Goal: Navigation & Orientation: Find specific page/section

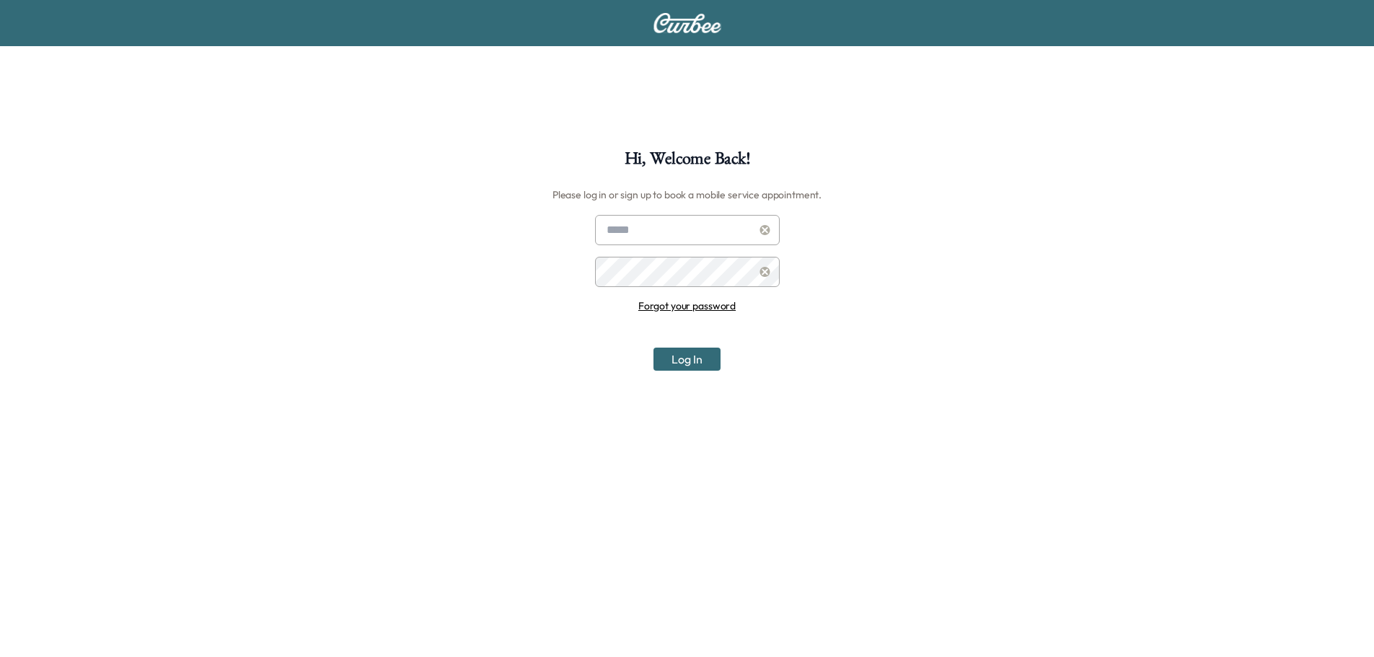
type input "**********"
click at [704, 358] on button "Log In" at bounding box center [686, 359] width 67 height 23
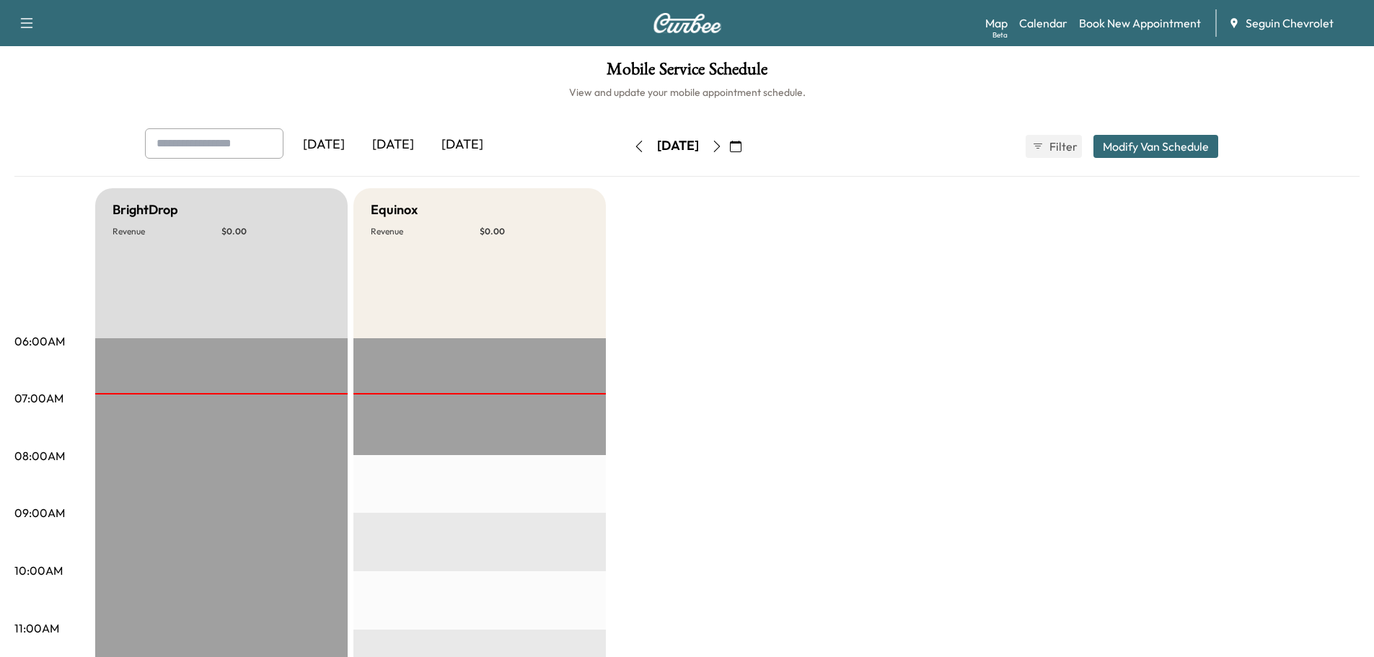
click at [398, 142] on div "[DATE]" at bounding box center [392, 144] width 69 height 33
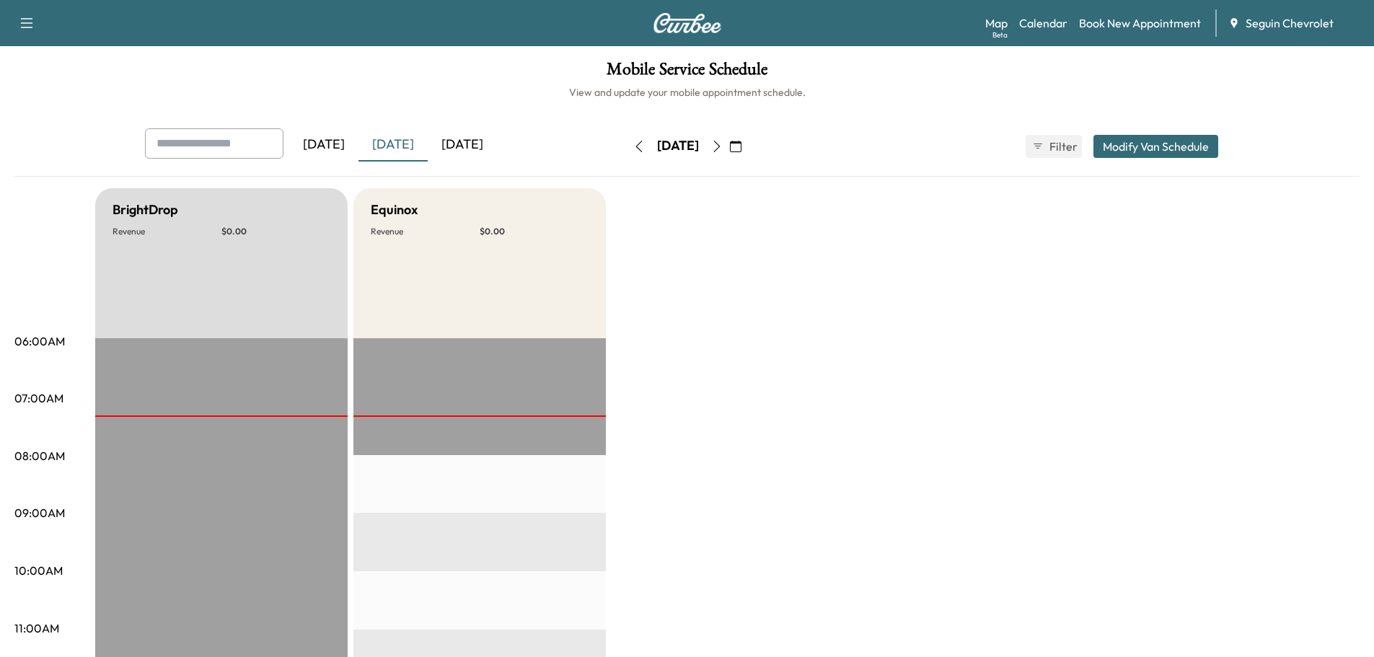
click at [741, 141] on icon "button" at bounding box center [736, 147] width 12 height 12
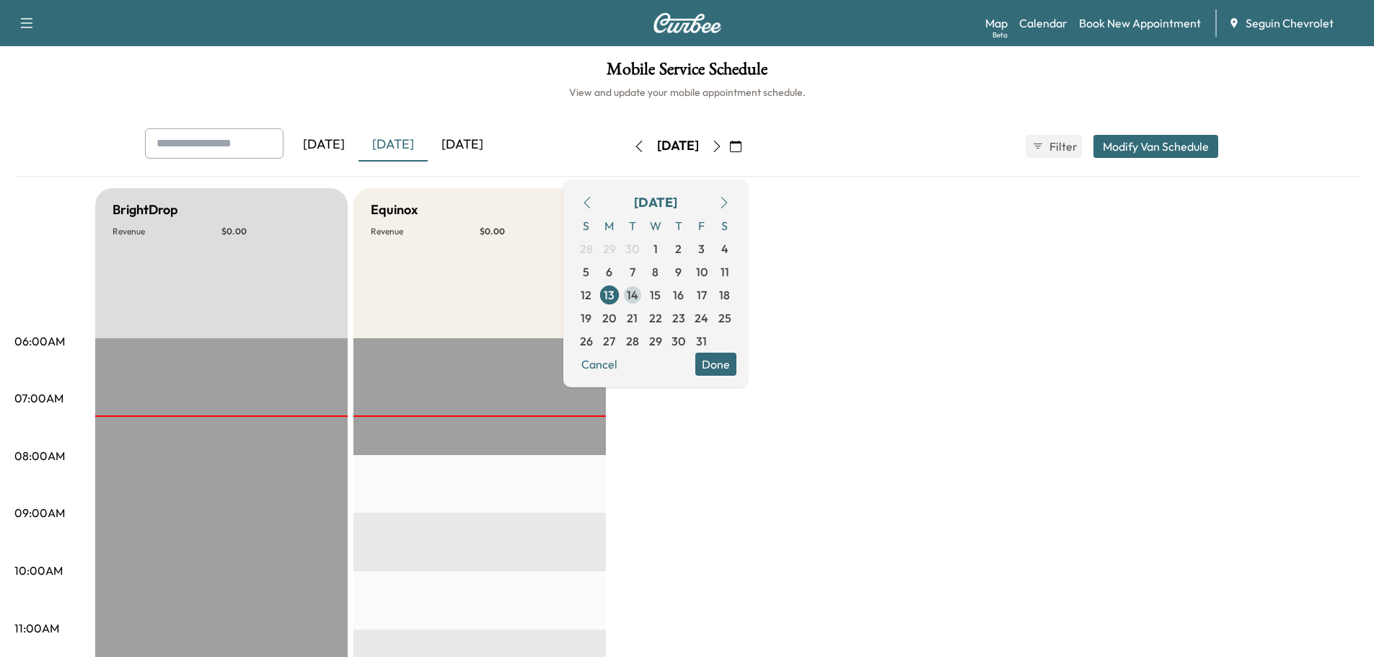
click at [638, 294] on span "14" at bounding box center [633, 294] width 12 height 17
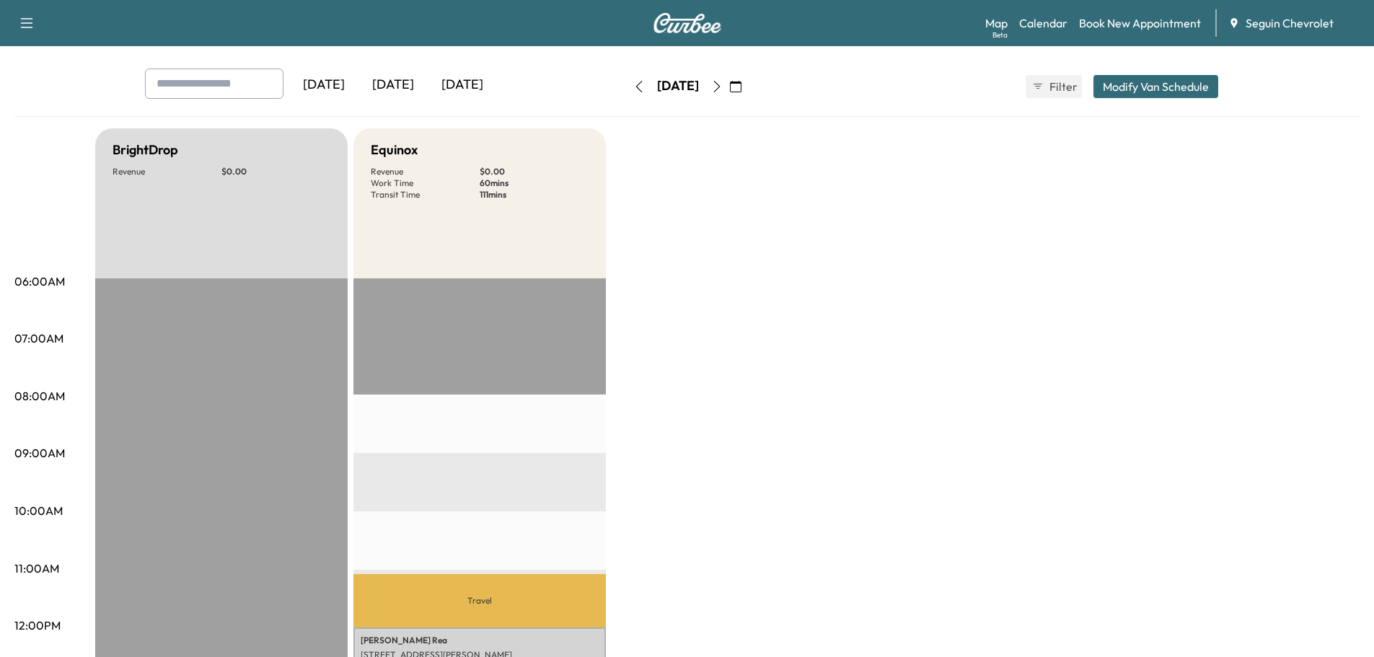
scroll to position [216, 0]
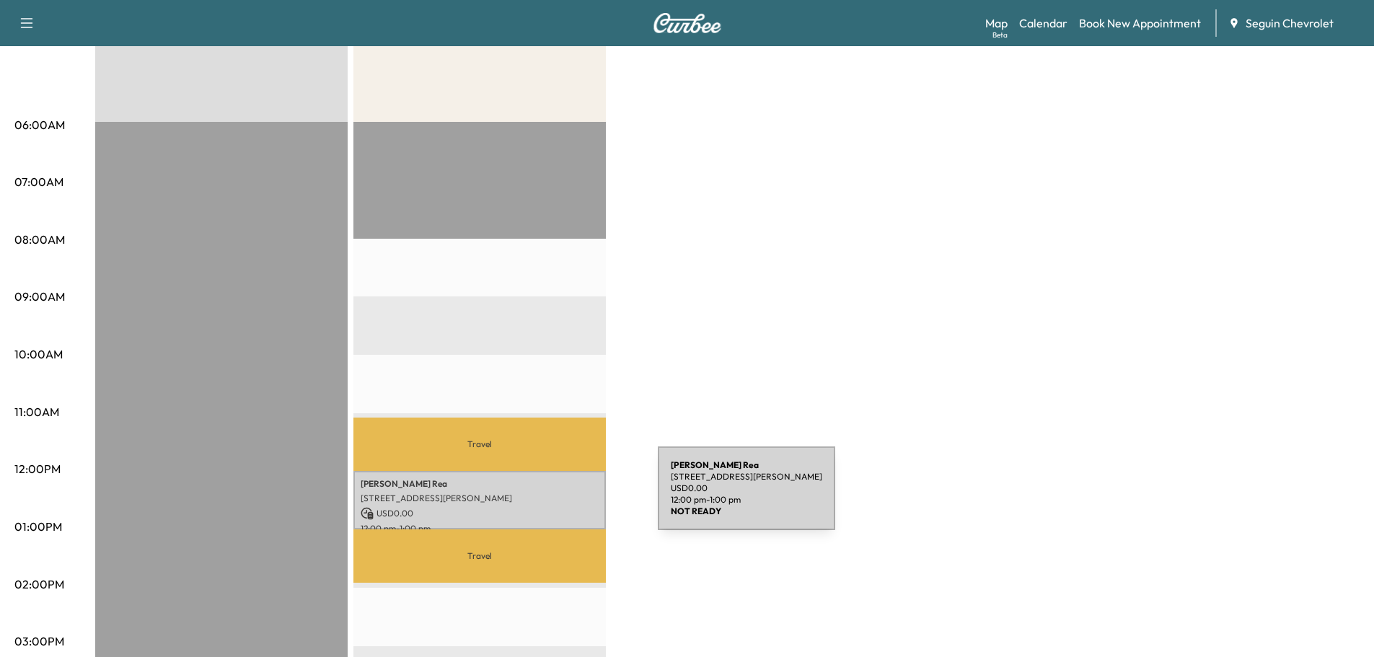
click at [550, 497] on p "[STREET_ADDRESS][PERSON_NAME]" at bounding box center [480, 499] width 238 height 12
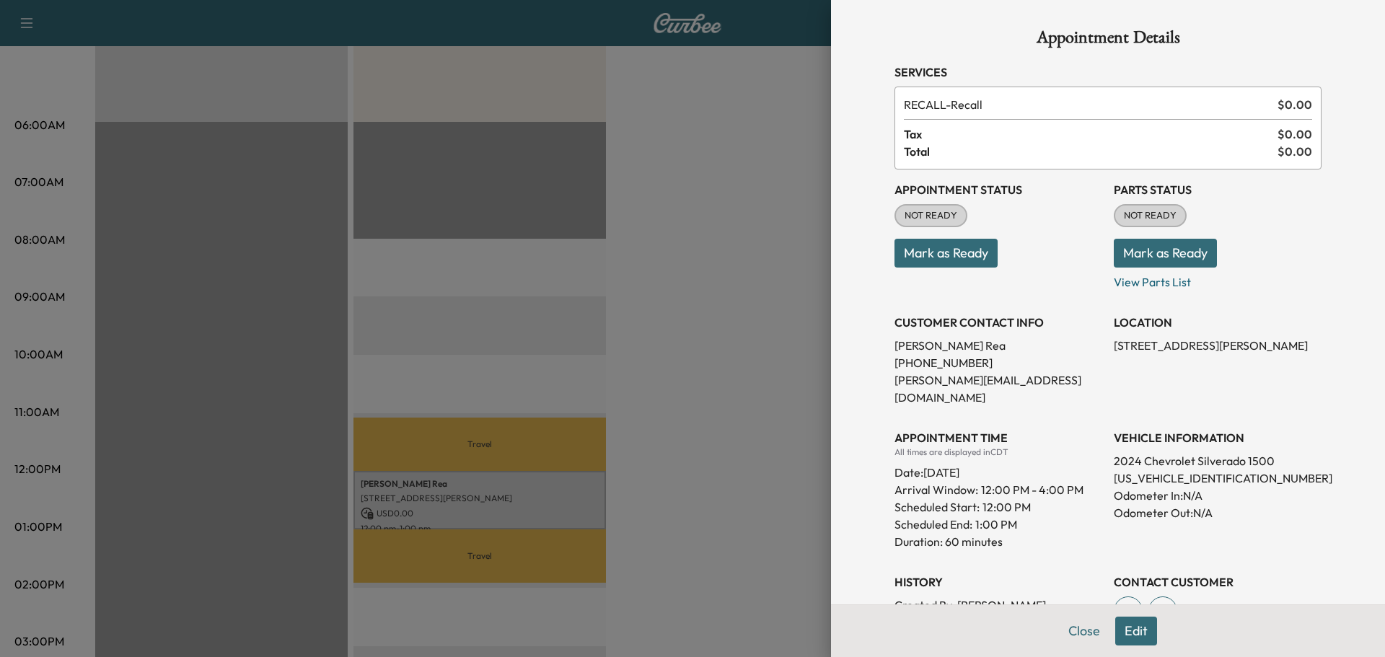
click at [719, 425] on div at bounding box center [692, 328] width 1385 height 657
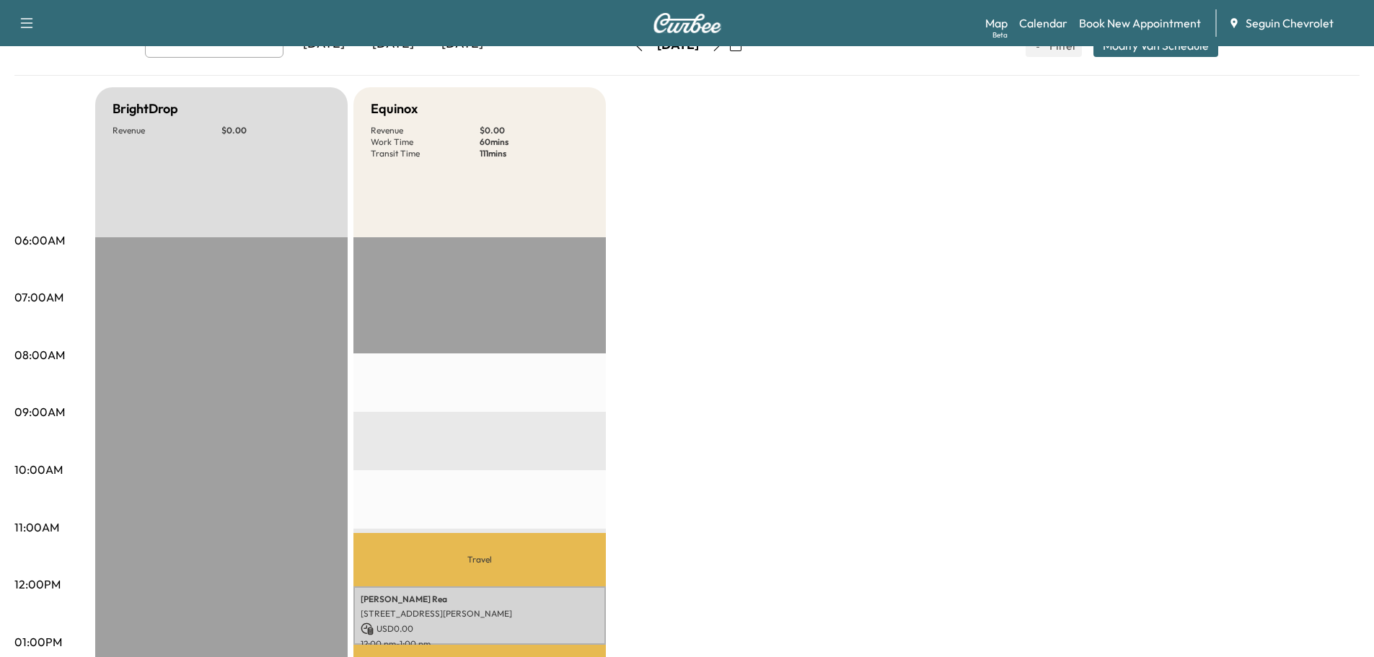
scroll to position [0, 0]
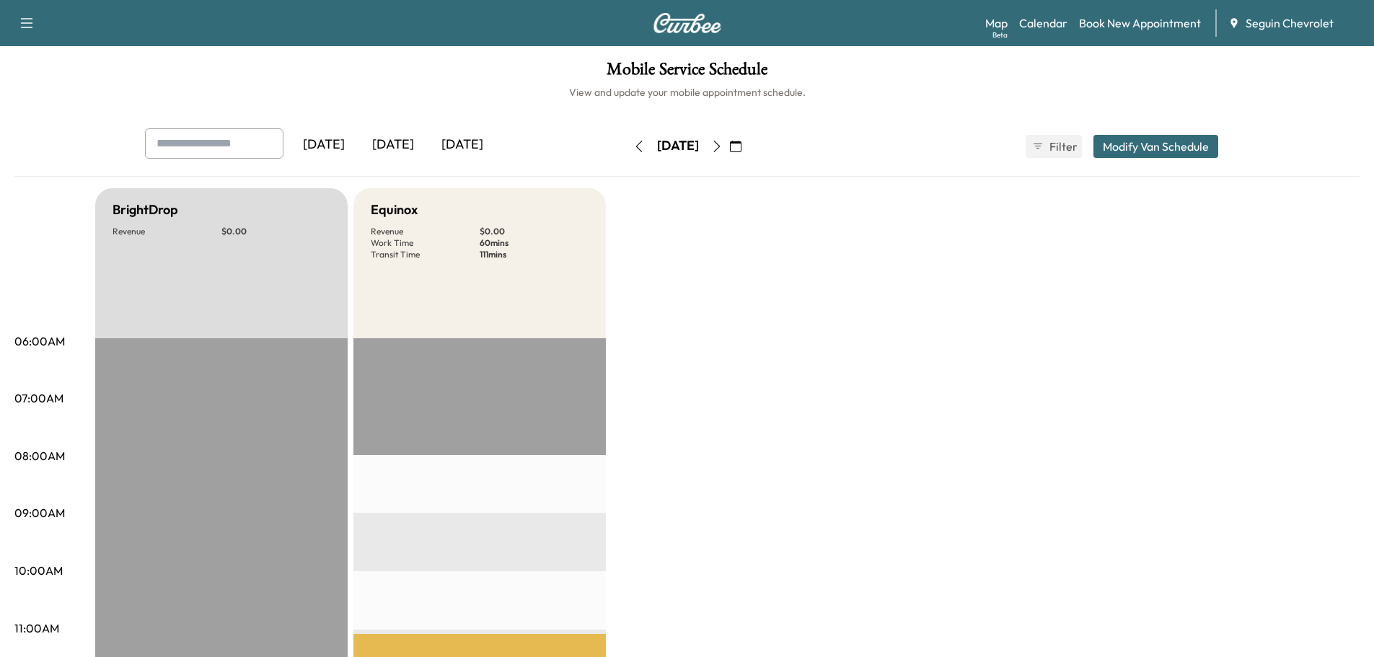
click at [741, 146] on icon "button" at bounding box center [736, 147] width 12 height 12
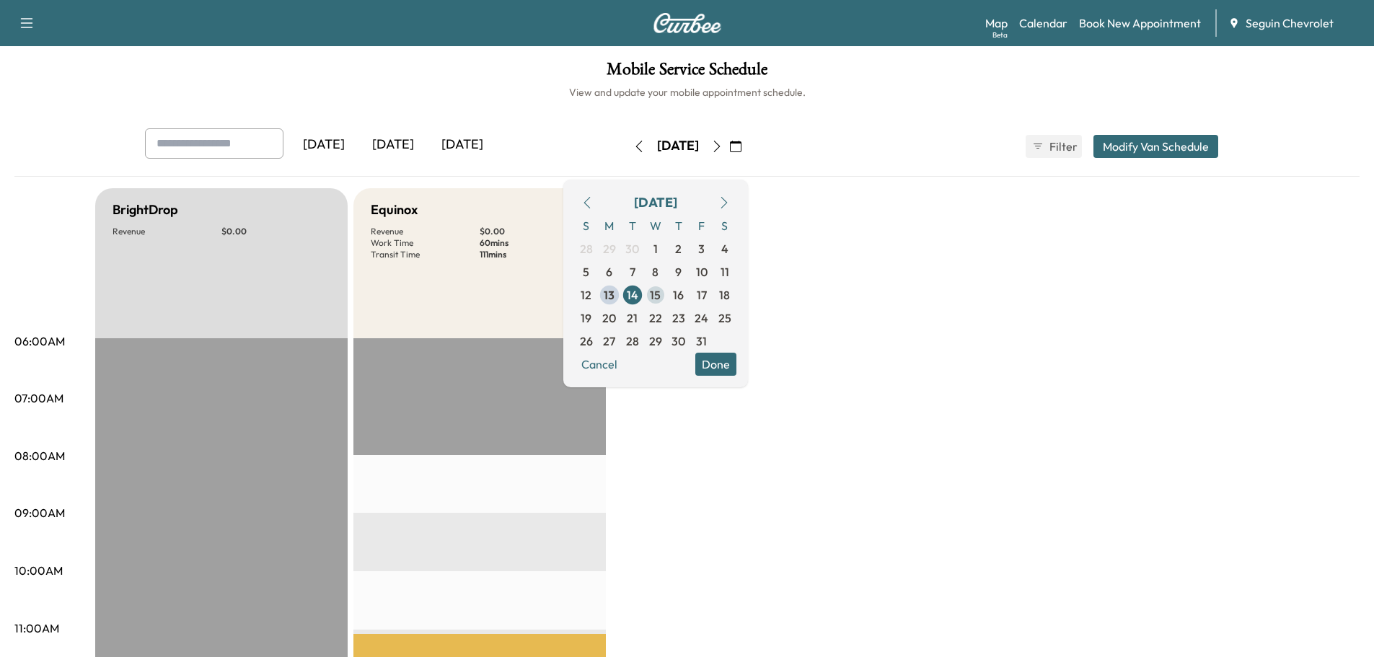
click at [661, 296] on span "15" at bounding box center [655, 294] width 11 height 17
